Goal: Transaction & Acquisition: Book appointment/travel/reservation

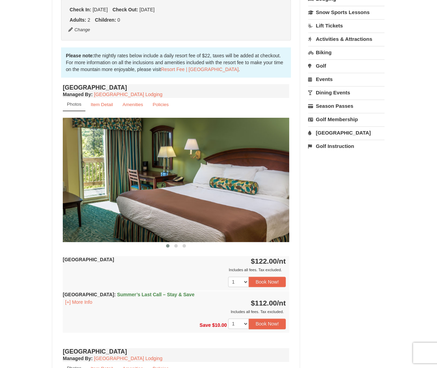
scroll to position [230, 0]
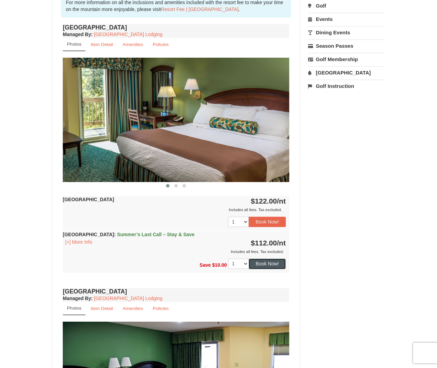
click at [271, 262] on button "Book Now!" at bounding box center [267, 263] width 37 height 10
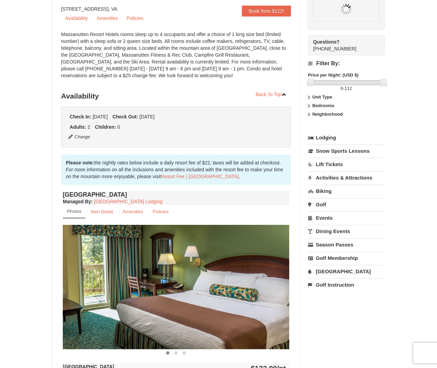
scroll to position [60, 0]
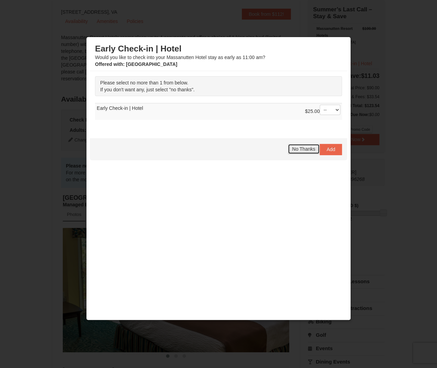
click at [300, 150] on span "No Thanks" at bounding box center [303, 148] width 23 height 5
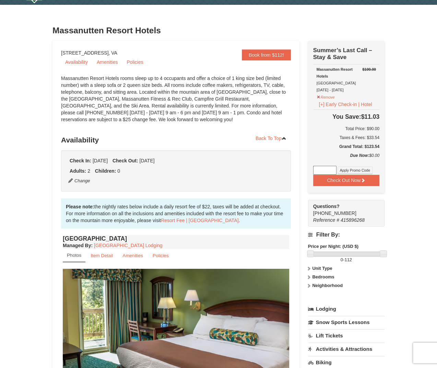
scroll to position [0, 0]
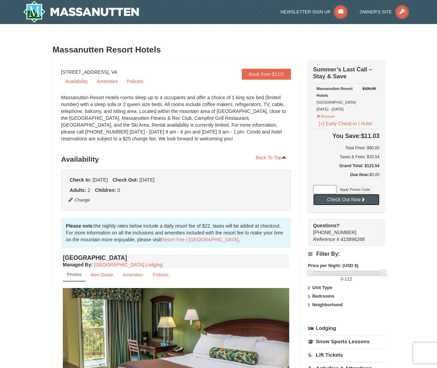
click at [349, 199] on icon at bounding box center [363, 199] width 5 height 5
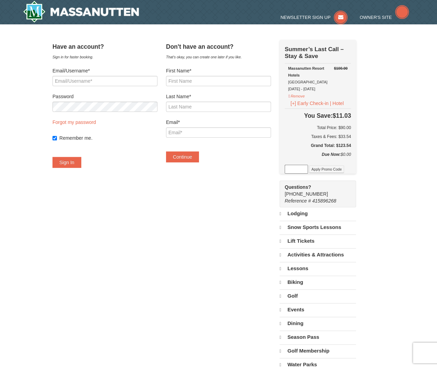
select select "9"
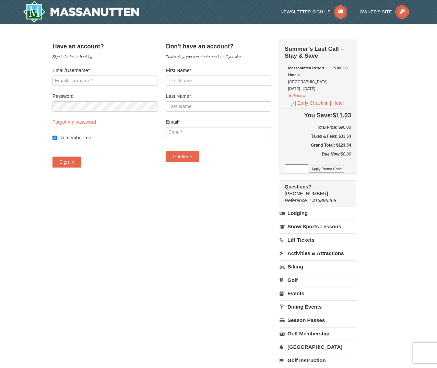
click at [394, 142] on div "× Have an account? Sign in for faster booking. Email/Username* Password Forgot …" at bounding box center [218, 206] width 437 height 365
